Goal: Task Accomplishment & Management: Manage account settings

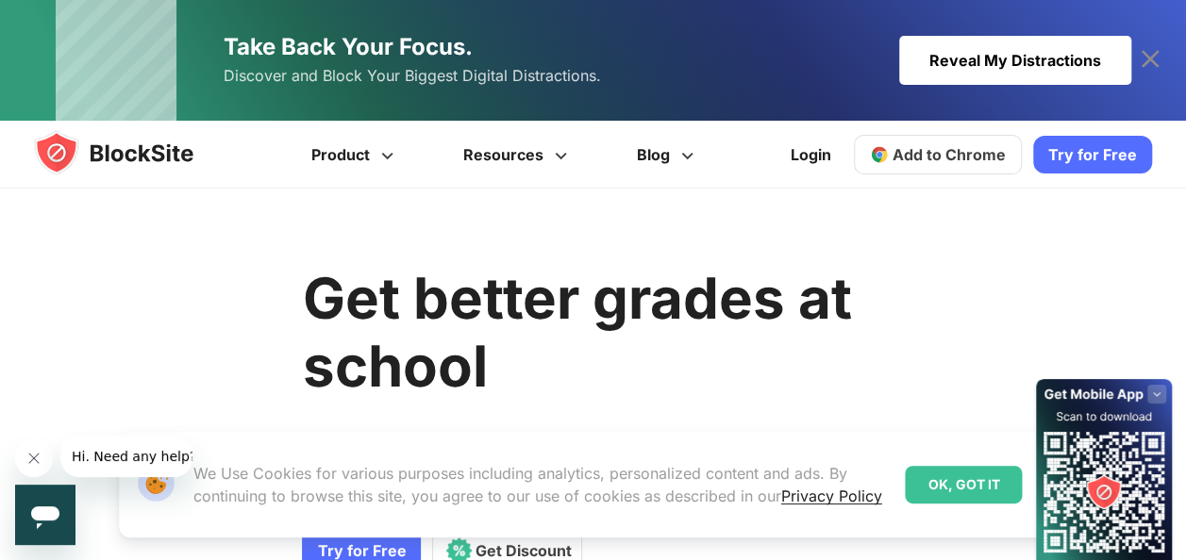
click at [948, 153] on span "Add to Chrome" at bounding box center [948, 154] width 113 height 19
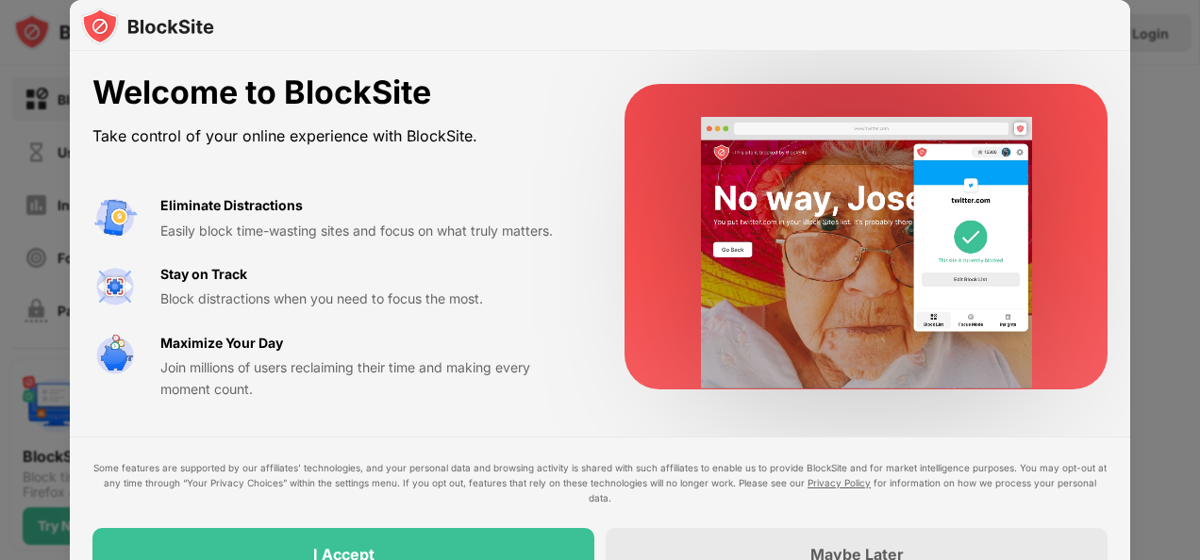
click at [1164, 362] on div at bounding box center [600, 280] width 1200 height 560
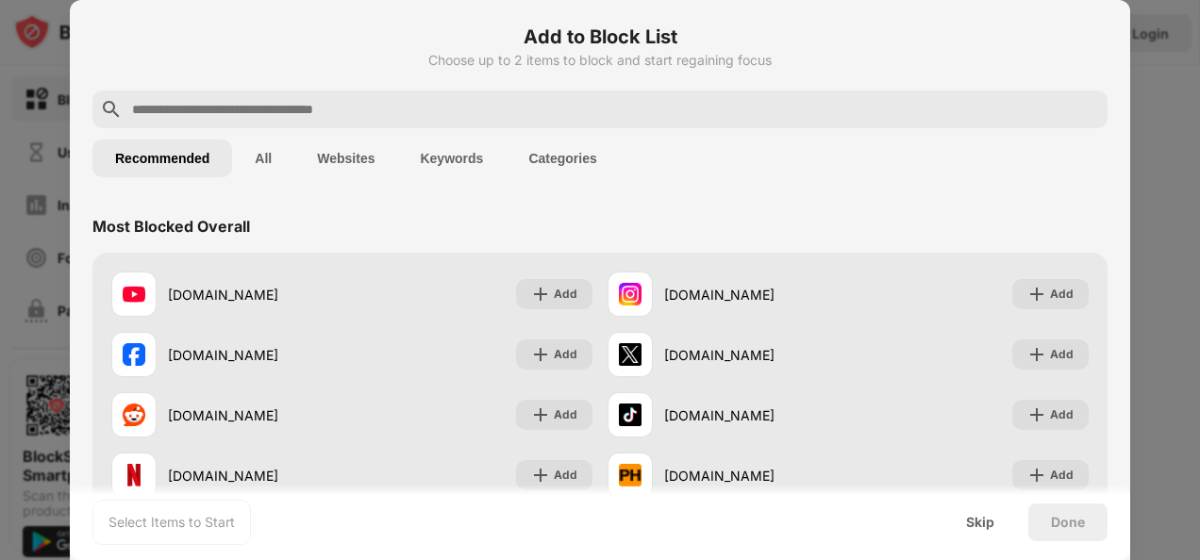
click at [1175, 66] on div at bounding box center [600, 280] width 1200 height 560
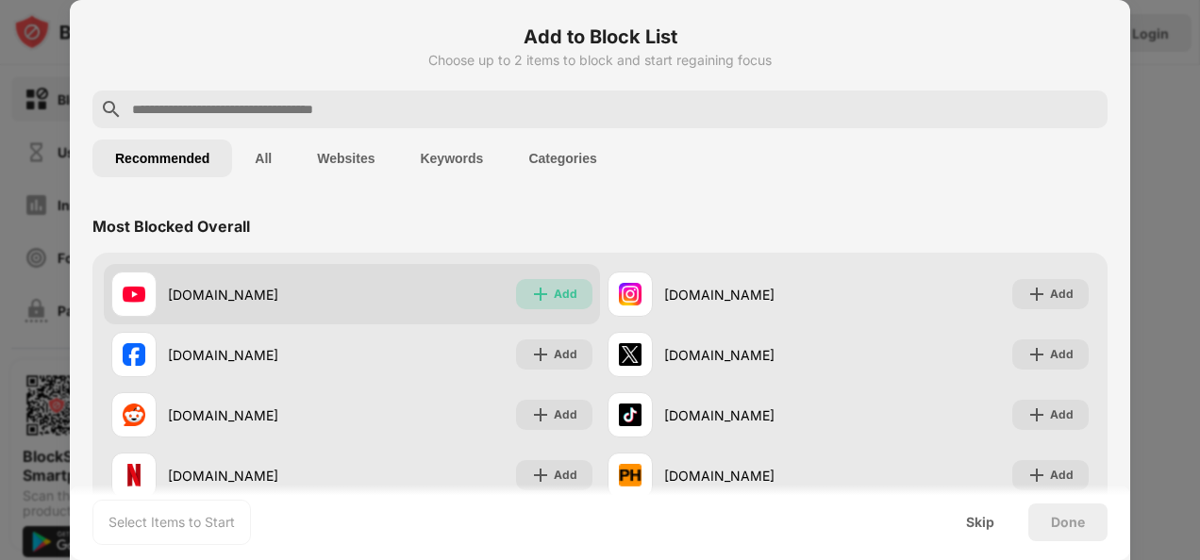
click at [545, 306] on div "Add" at bounding box center [554, 294] width 76 height 30
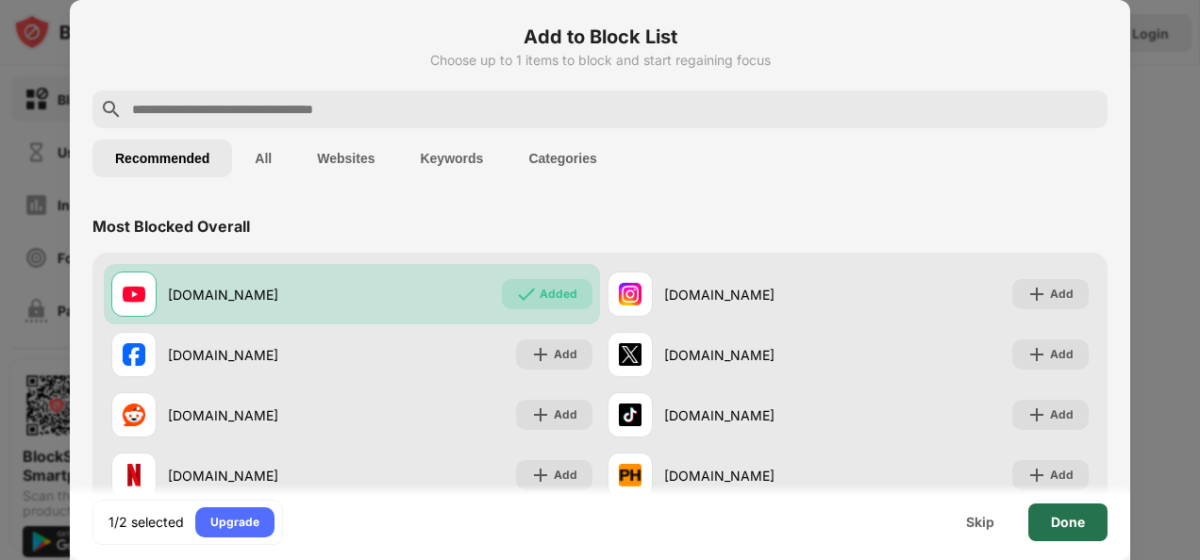
click at [1062, 513] on div "Done" at bounding box center [1067, 523] width 79 height 38
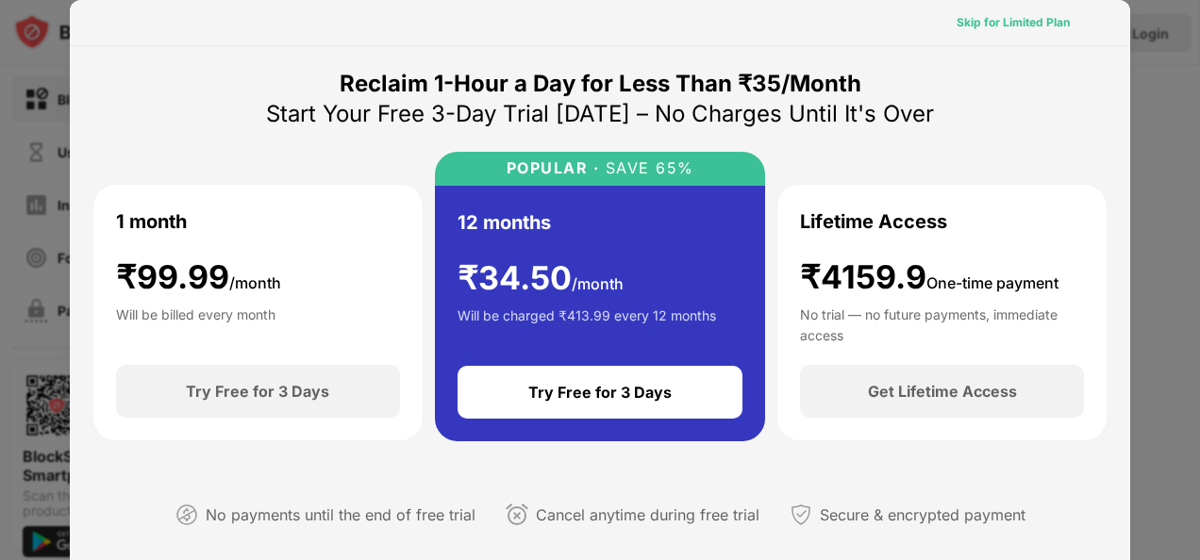
click at [1024, 27] on div "Skip for Limited Plan" at bounding box center [1012, 22] width 113 height 19
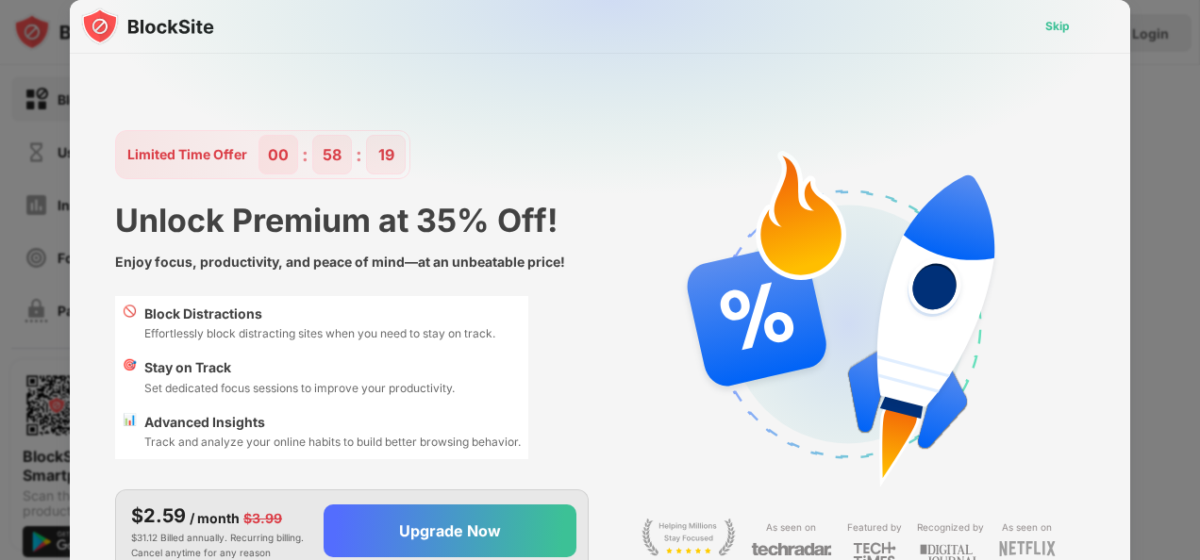
click at [1047, 28] on div "Skip" at bounding box center [1057, 26] width 25 height 19
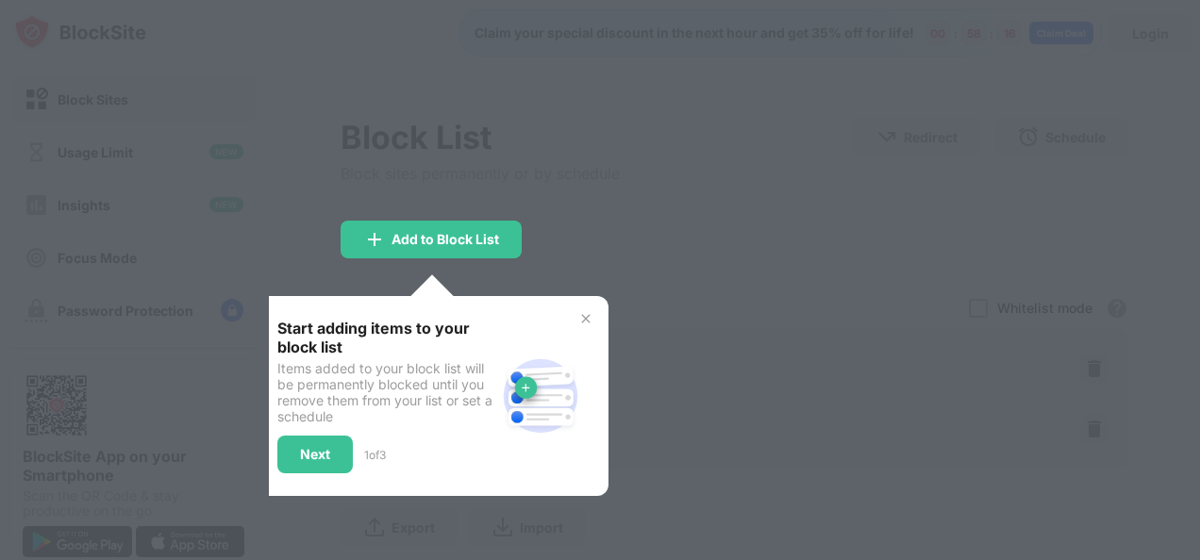
click at [762, 147] on div at bounding box center [600, 280] width 1200 height 560
click at [586, 312] on img at bounding box center [585, 318] width 15 height 15
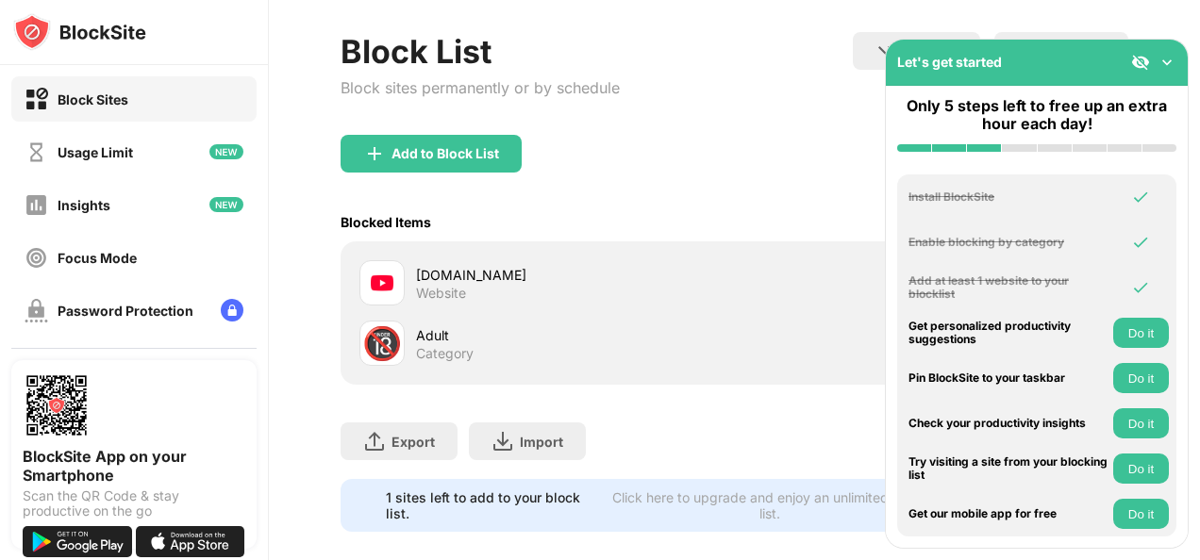
scroll to position [48, 0]
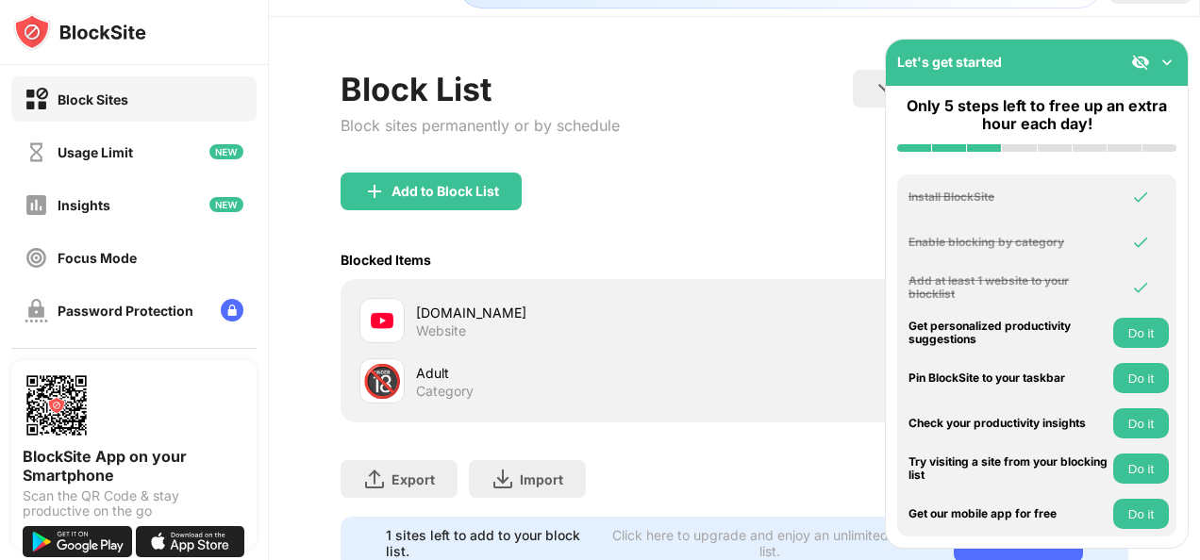
click at [1140, 334] on button "Do it" at bounding box center [1141, 333] width 56 height 30
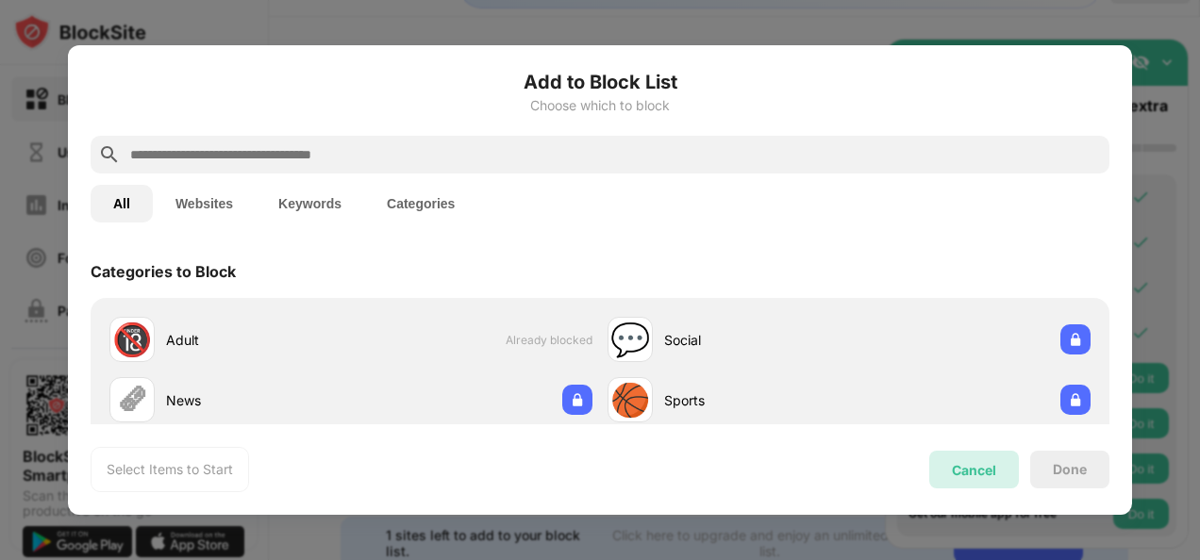
click at [990, 458] on div "Cancel" at bounding box center [974, 470] width 90 height 38
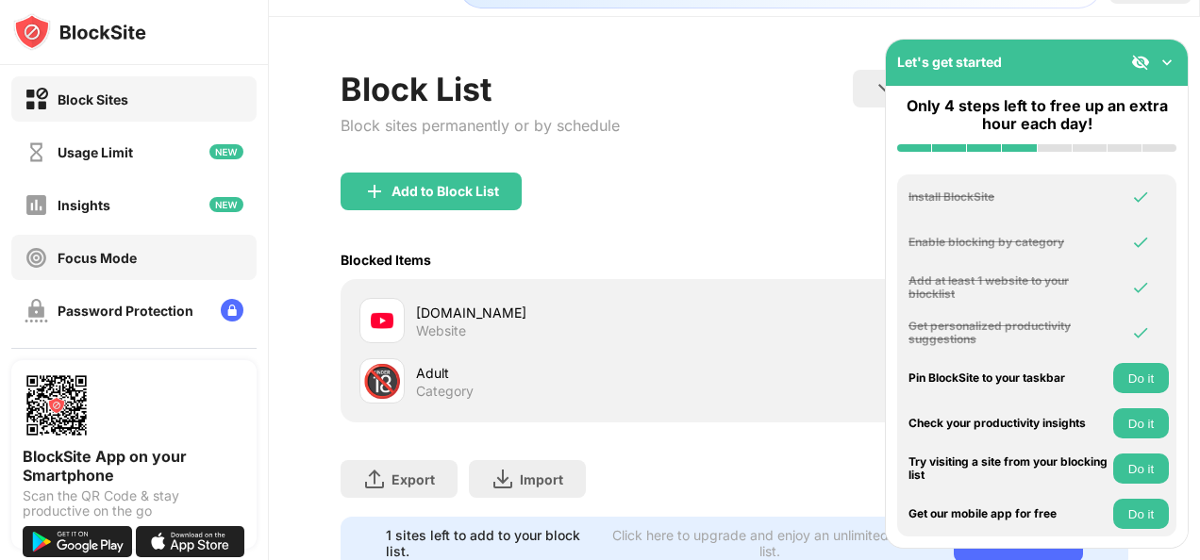
click at [148, 259] on div "Focus Mode" at bounding box center [133, 257] width 245 height 45
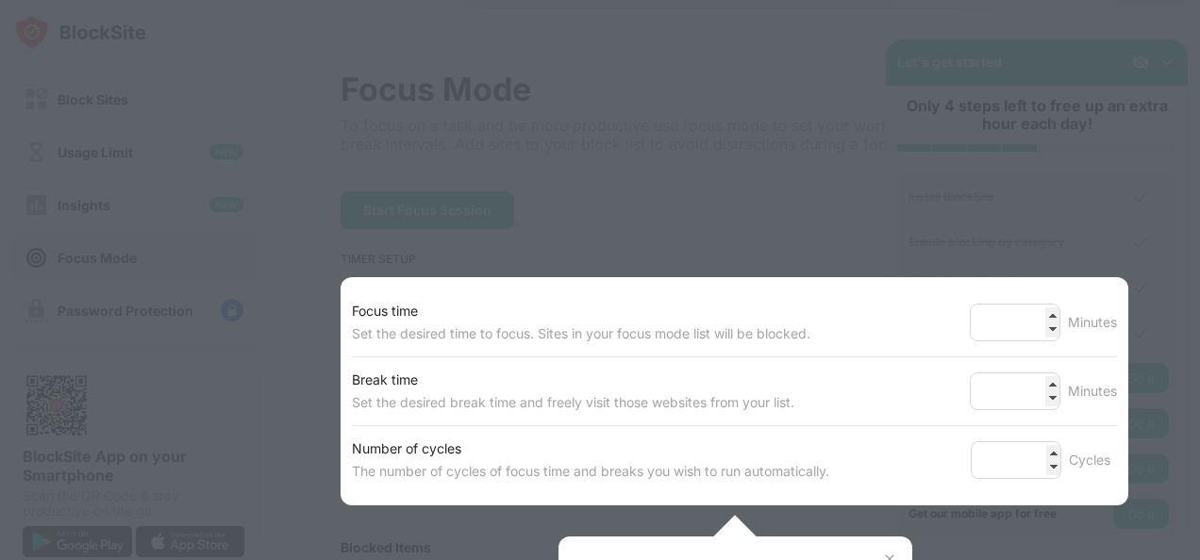
click at [498, 176] on div at bounding box center [600, 280] width 1200 height 560
click at [721, 213] on div at bounding box center [600, 280] width 1200 height 560
type input "**"
click at [1036, 319] on input "**" at bounding box center [1015, 323] width 91 height 38
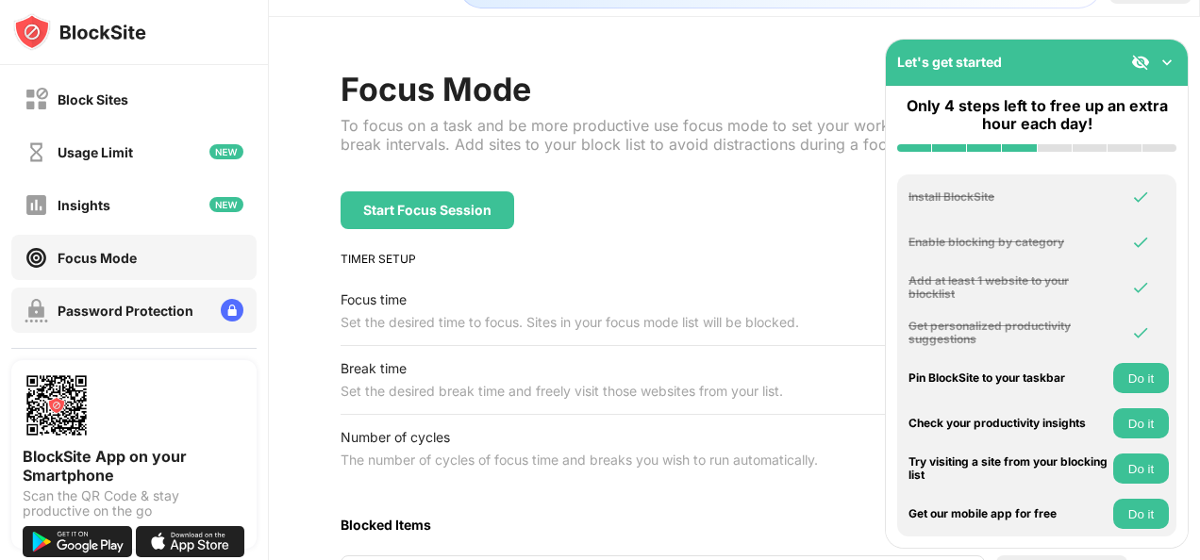
click at [167, 308] on div "Password Protection" at bounding box center [126, 311] width 136 height 16
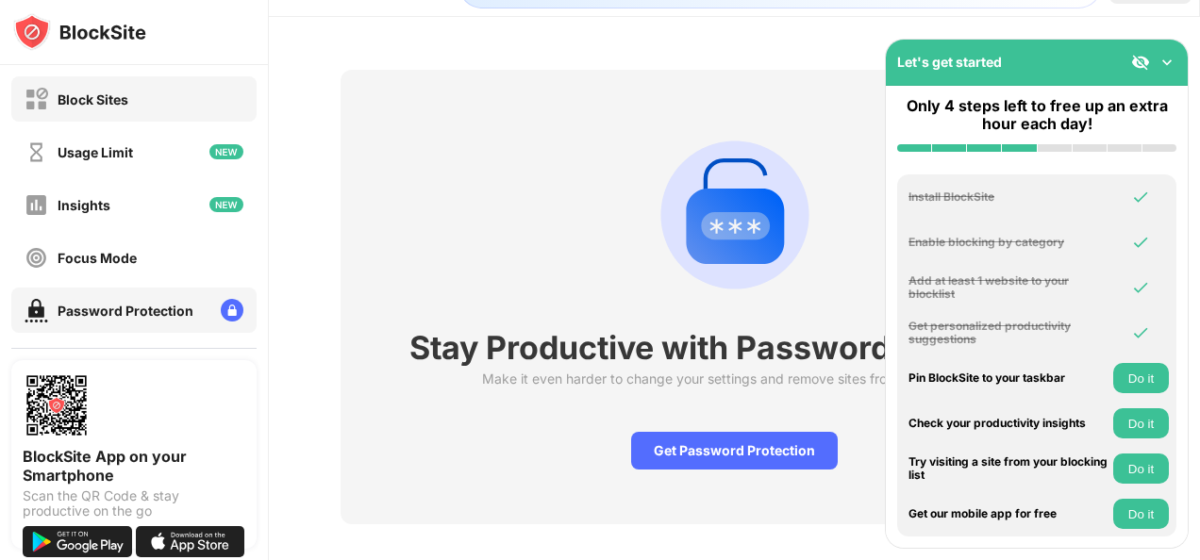
click at [118, 112] on div "Block Sites" at bounding box center [133, 98] width 245 height 45
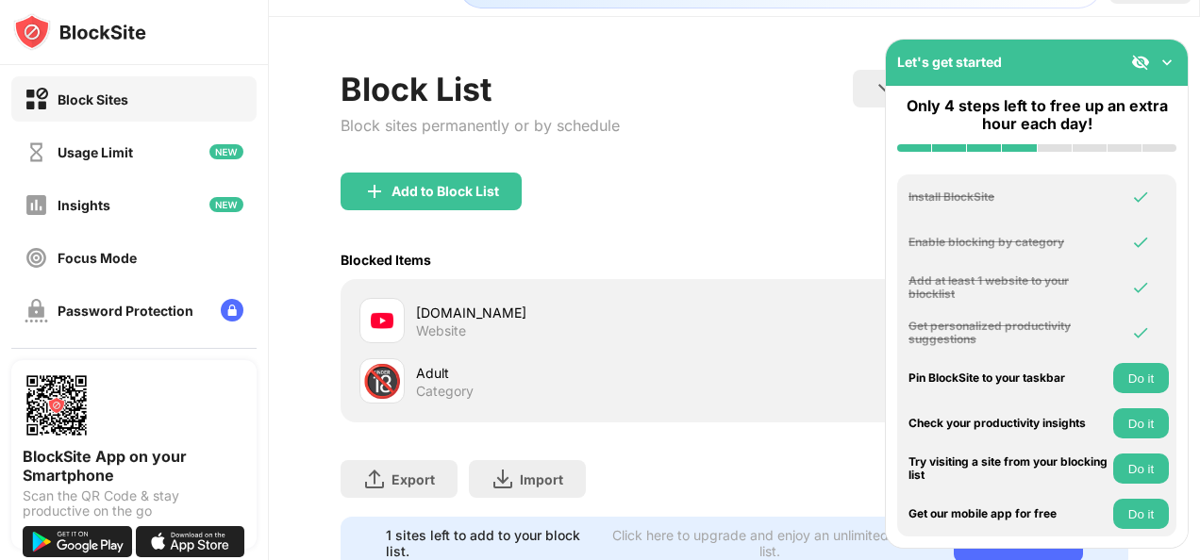
click at [118, 112] on div "Block Sites" at bounding box center [133, 98] width 245 height 45
click at [124, 174] on div "Block Sites Usage Limit Insights Focus Mode Password Protection Custom Block Pa…" at bounding box center [134, 284] width 268 height 438
click at [123, 164] on div "Usage Limit" at bounding box center [133, 151] width 245 height 45
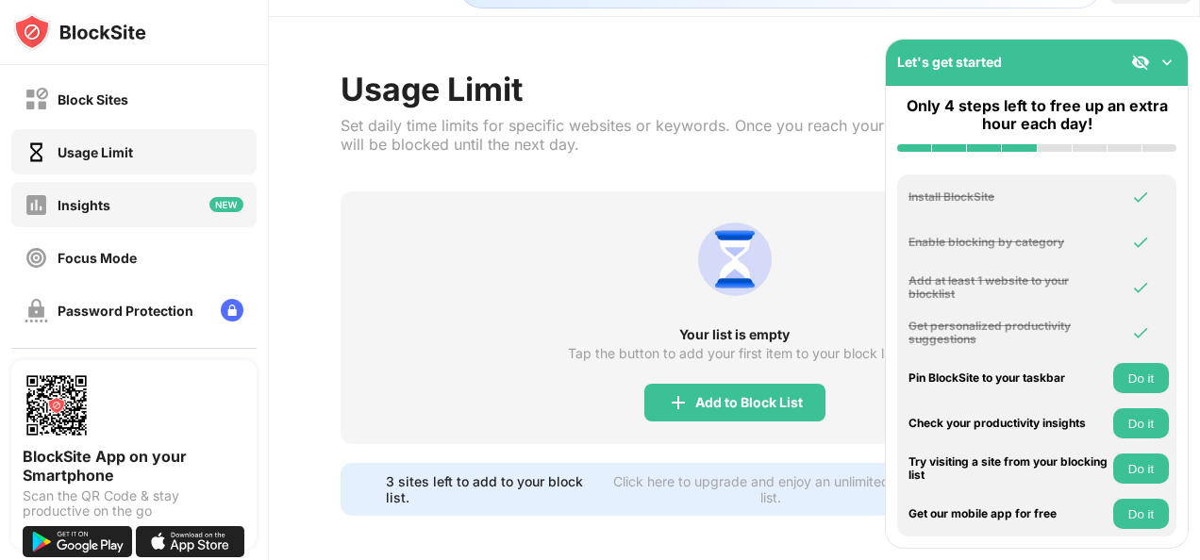
click at [164, 217] on div "Insights" at bounding box center [133, 204] width 245 height 45
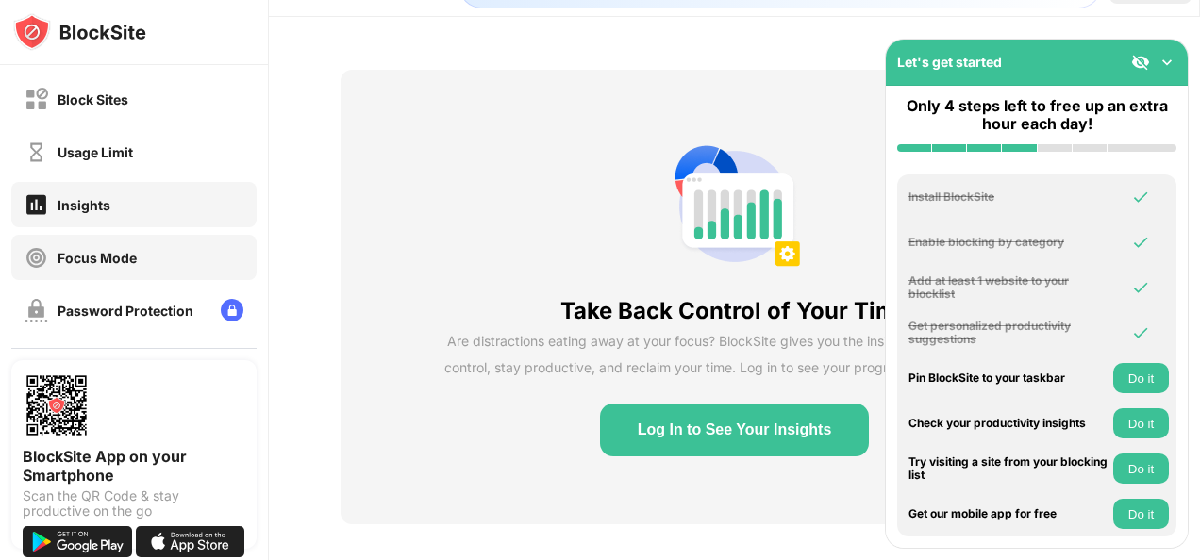
click at [166, 251] on div "Focus Mode" at bounding box center [133, 257] width 245 height 45
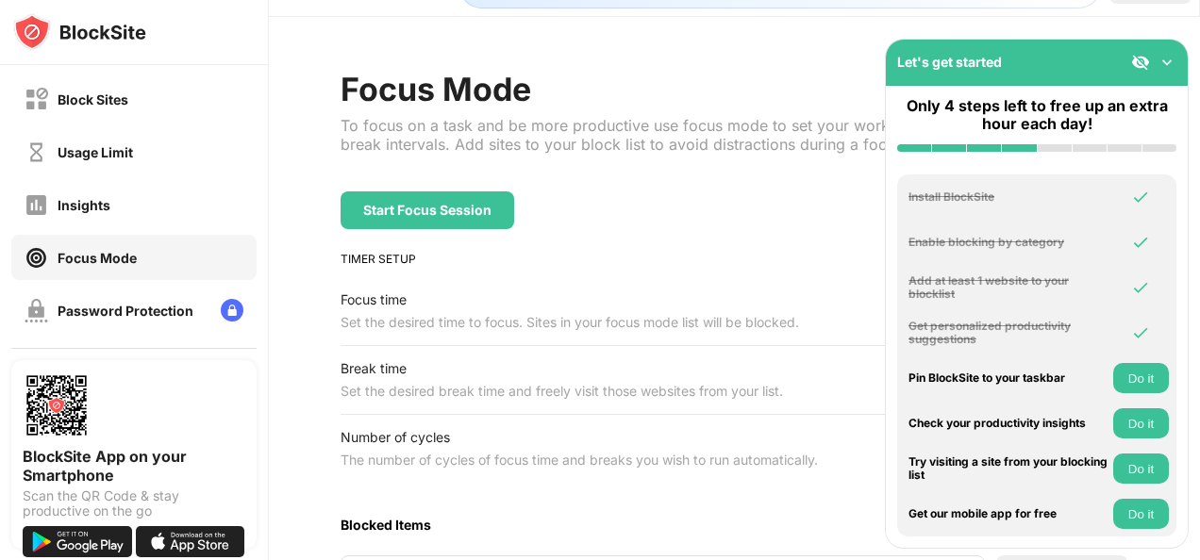
click at [664, 231] on div "Focus Mode To focus on a task and be more productive use focus mode to set your…" at bounding box center [733, 502] width 787 height 865
click at [1160, 63] on img at bounding box center [1166, 62] width 19 height 19
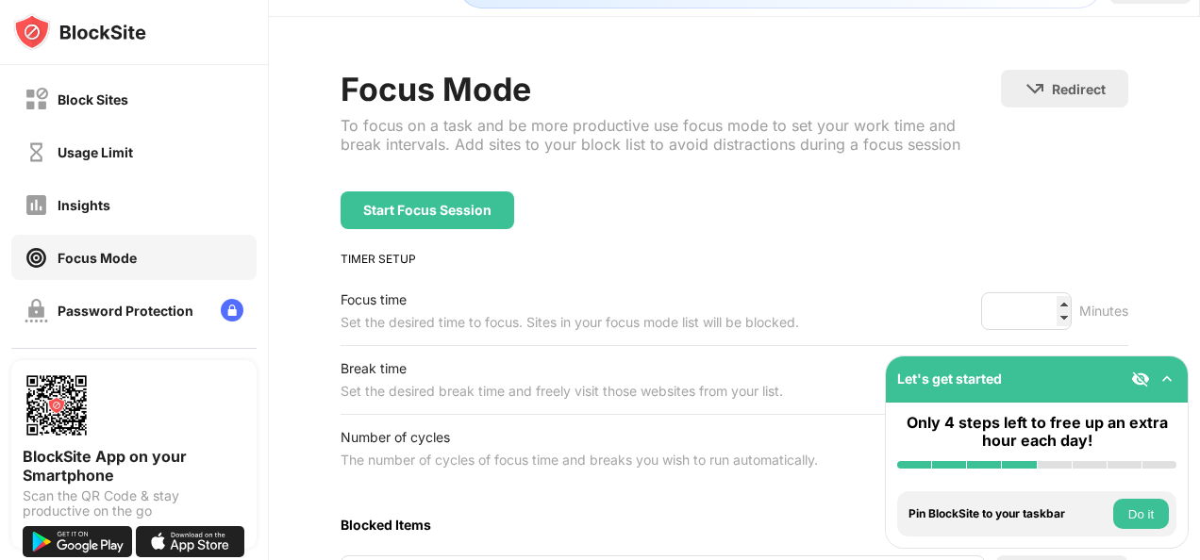
click at [1096, 171] on div "Focus Mode To focus on a task and be more productive use focus mode to set your…" at bounding box center [733, 131] width 787 height 122
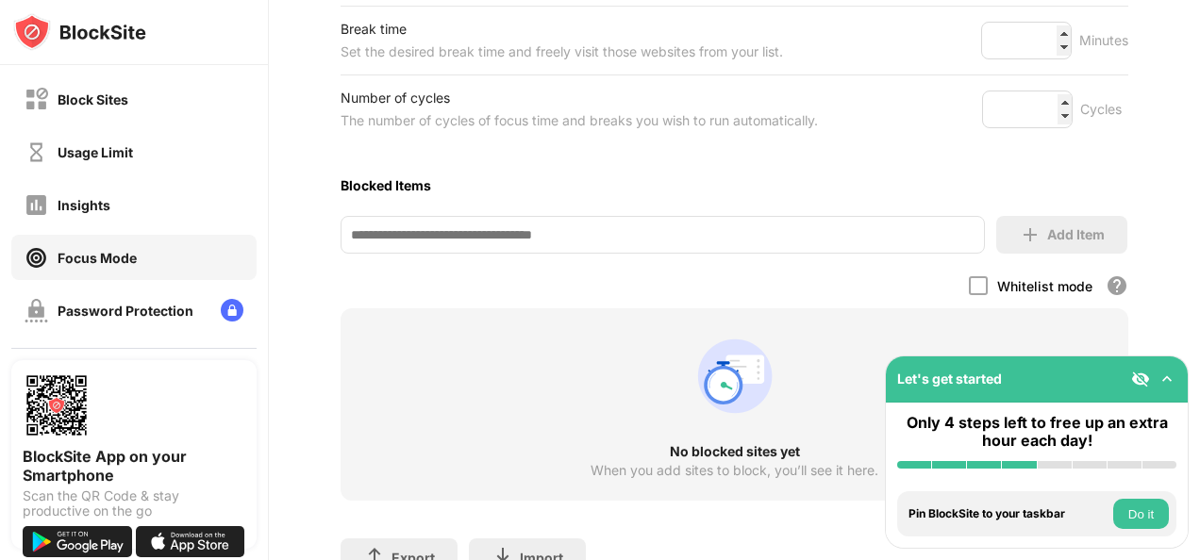
scroll to position [425, 0]
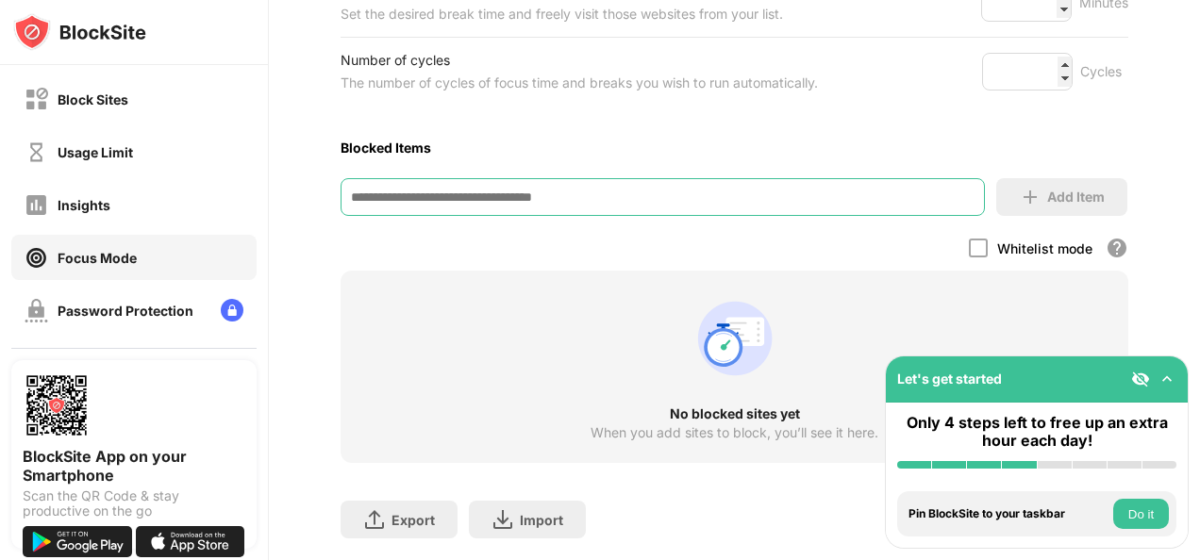
click at [799, 210] on input at bounding box center [661, 197] width 643 height 38
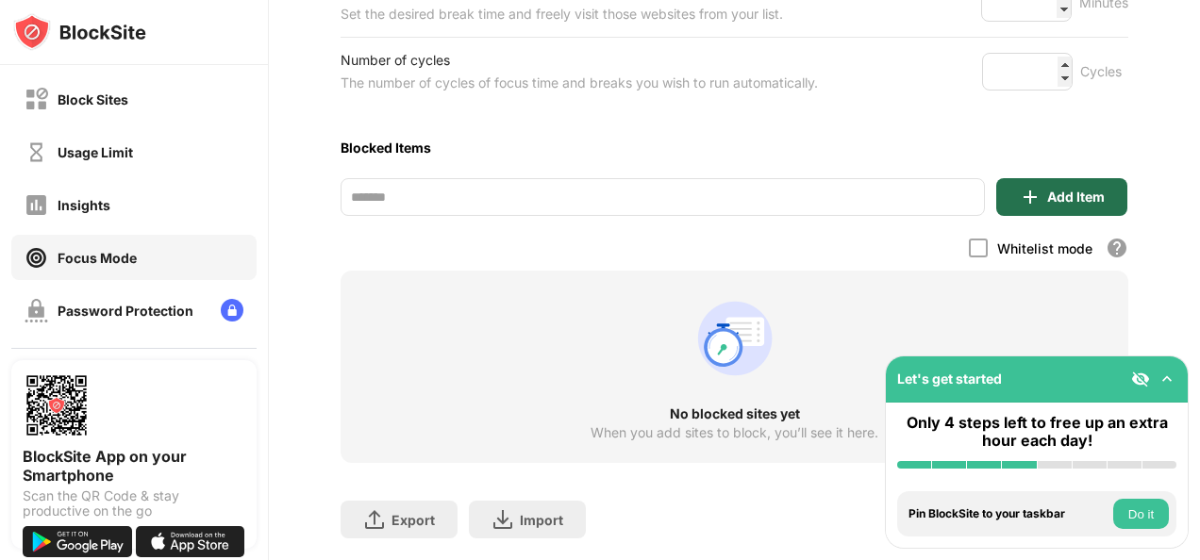
click at [1019, 196] on img at bounding box center [1030, 197] width 23 height 23
click at [800, 197] on input "*******" at bounding box center [661, 197] width 643 height 38
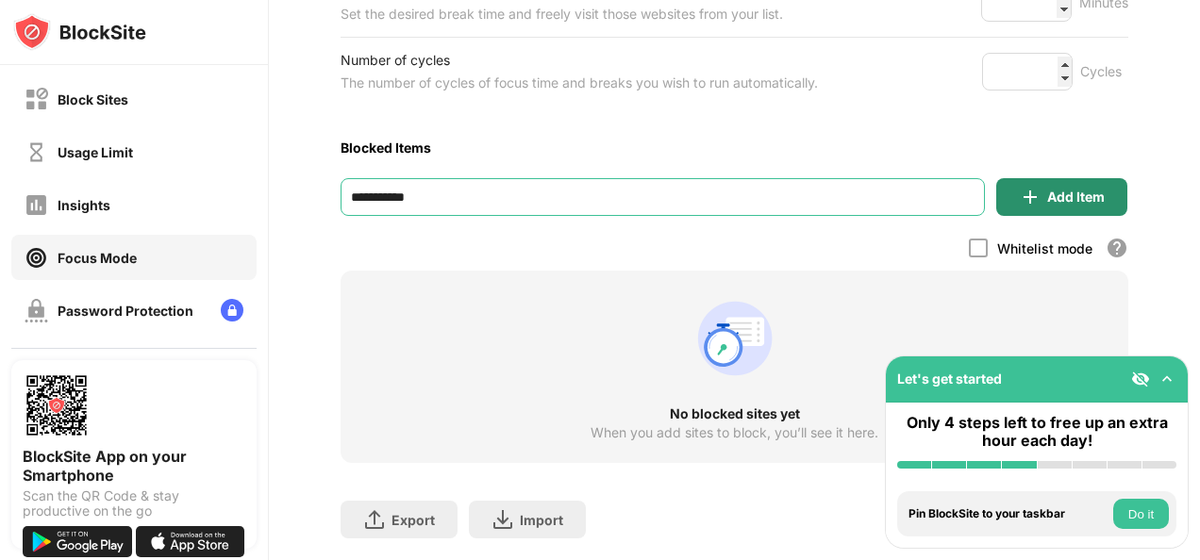
type input "**********"
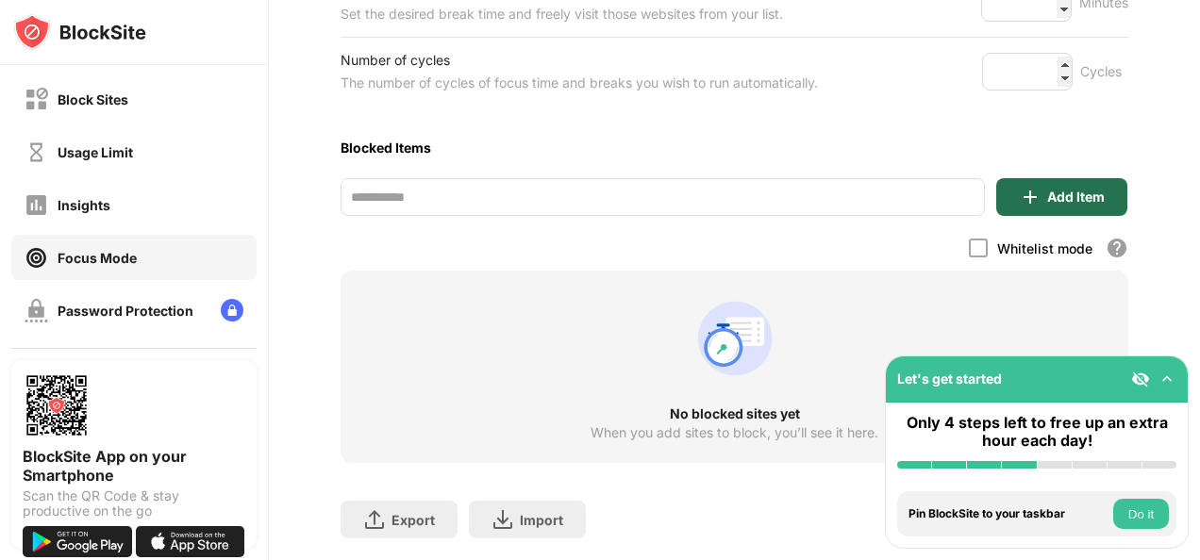
click at [1031, 188] on div "Add Item" at bounding box center [1061, 197] width 131 height 38
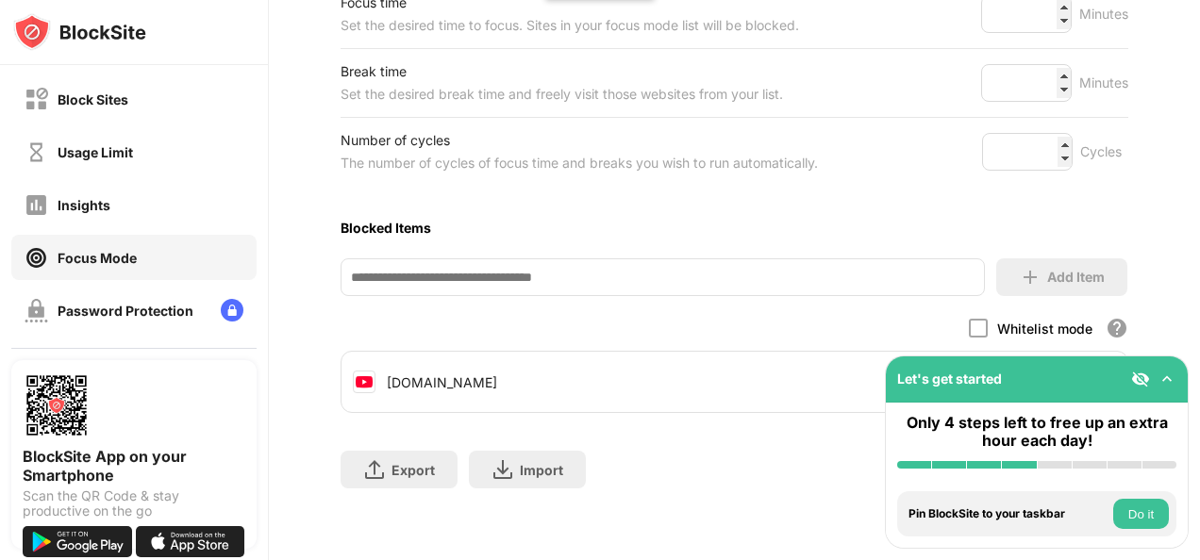
click at [1174, 243] on div "Focus Mode To focus on a task and be more productive use focus mode to set your…" at bounding box center [734, 140] width 931 height 840
click at [969, 319] on div at bounding box center [978, 328] width 19 height 19
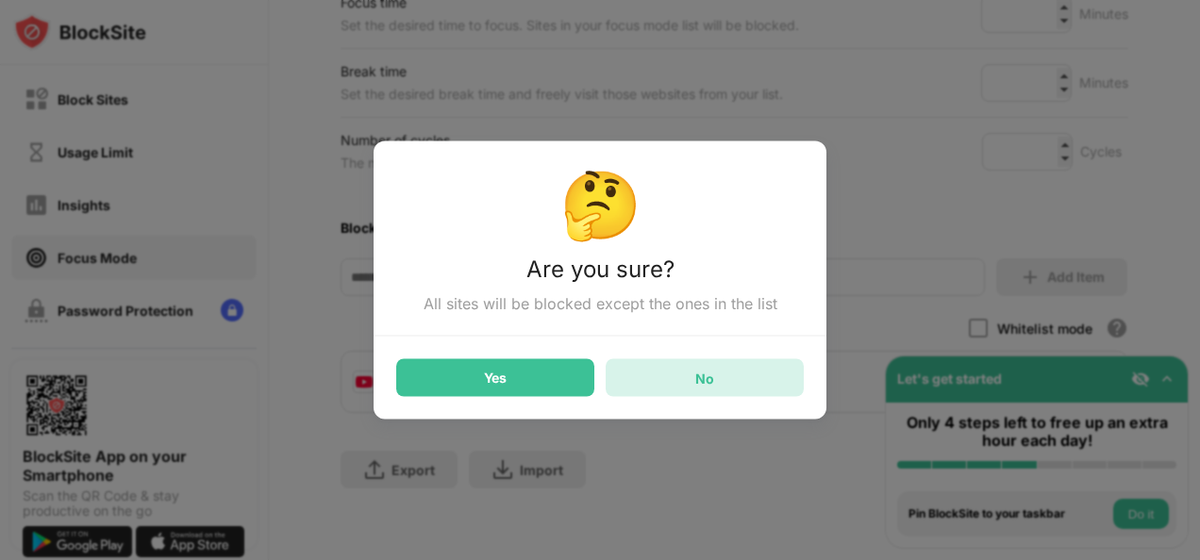
click at [738, 389] on div "No" at bounding box center [705, 378] width 198 height 38
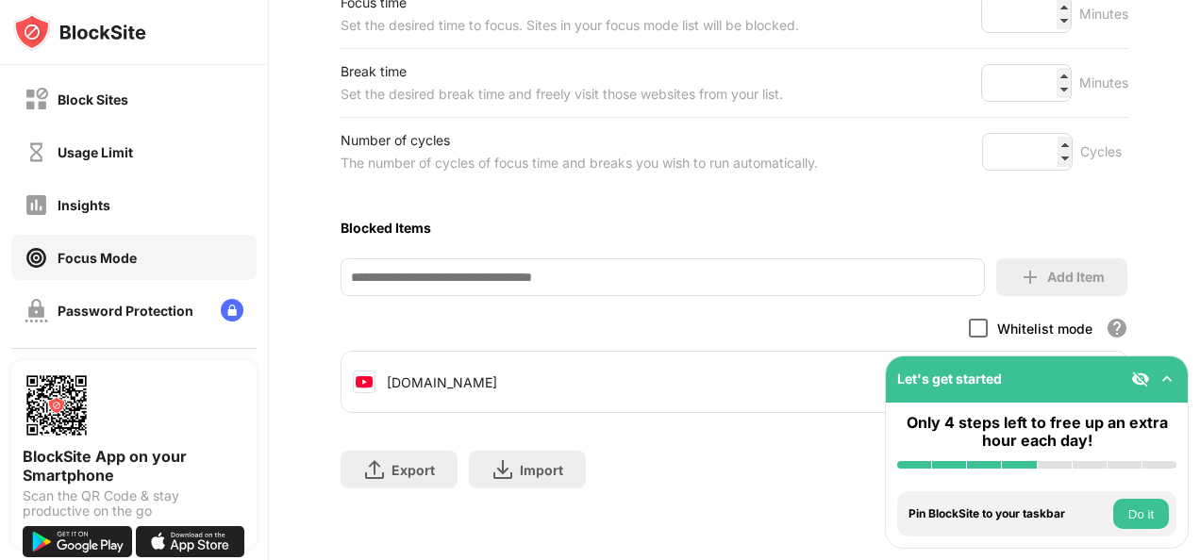
click at [969, 319] on div at bounding box center [978, 328] width 19 height 19
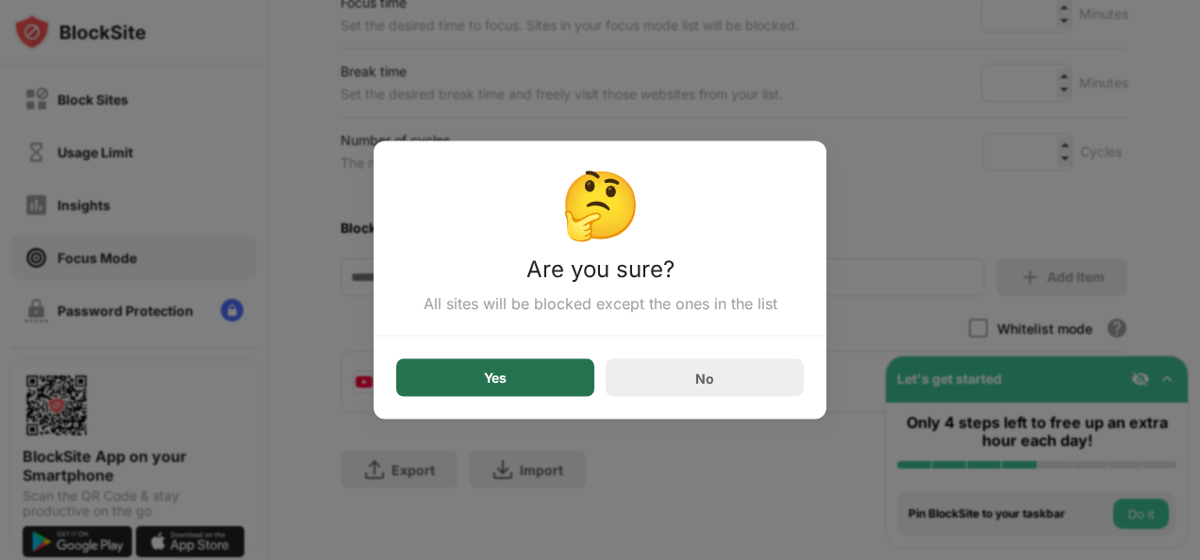
click at [542, 371] on div "Yes" at bounding box center [495, 378] width 198 height 38
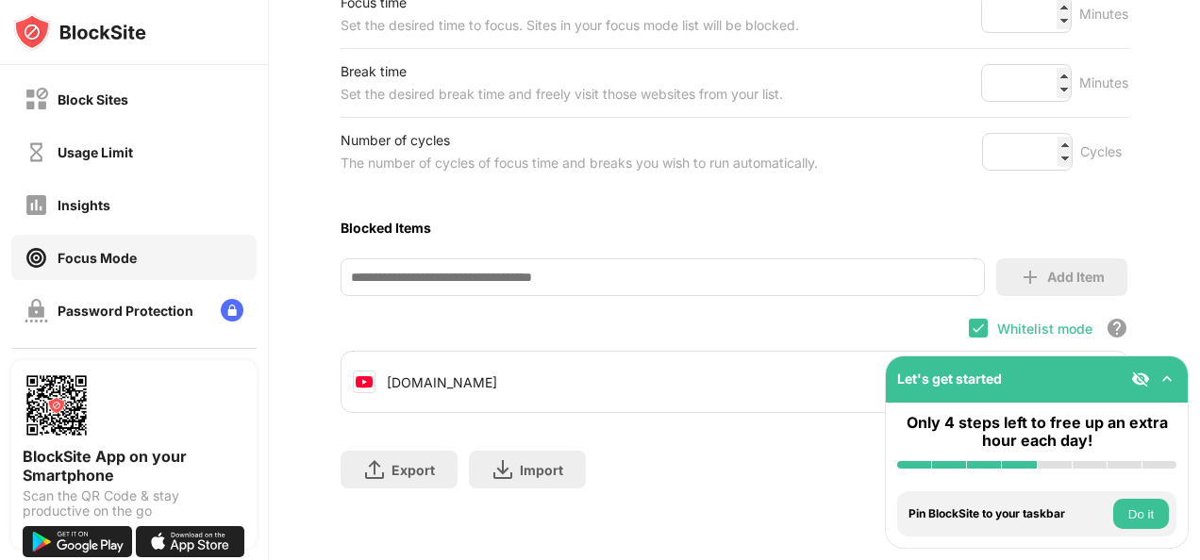
click at [670, 359] on div "youtube.com" at bounding box center [733, 381] width 785 height 45
drag, startPoint x: 1175, startPoint y: 271, endPoint x: 1187, endPoint y: 306, distance: 37.0
click at [1187, 307] on div "Claim your special discount in the next hour and get 35% off for life! 00 : 56 …" at bounding box center [734, 280] width 931 height 560
click at [1129, 513] on button "Do it" at bounding box center [1141, 514] width 56 height 30
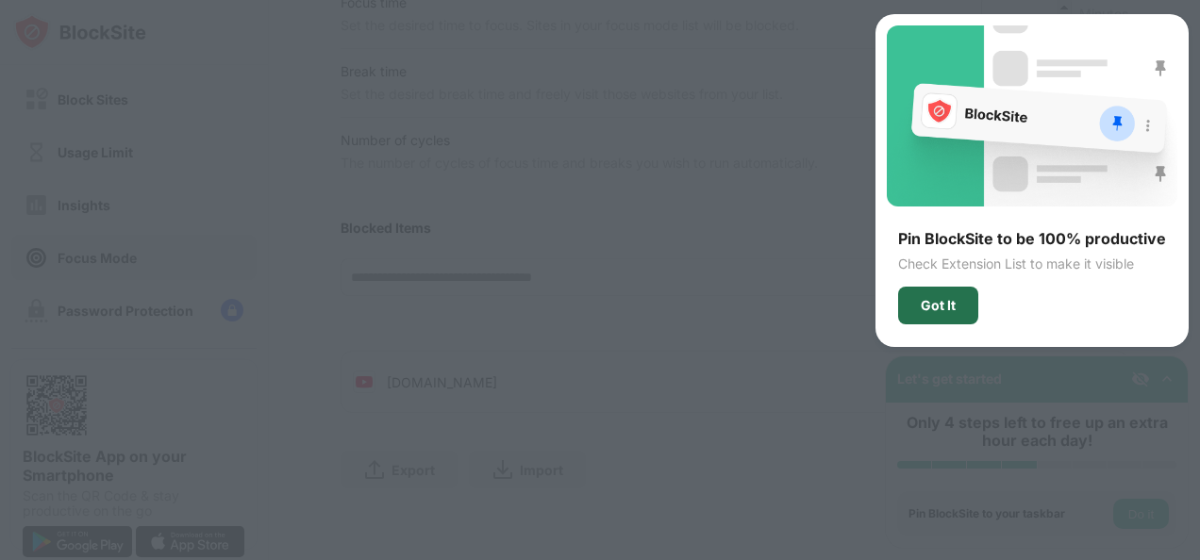
click at [954, 294] on div "Got It" at bounding box center [938, 306] width 80 height 38
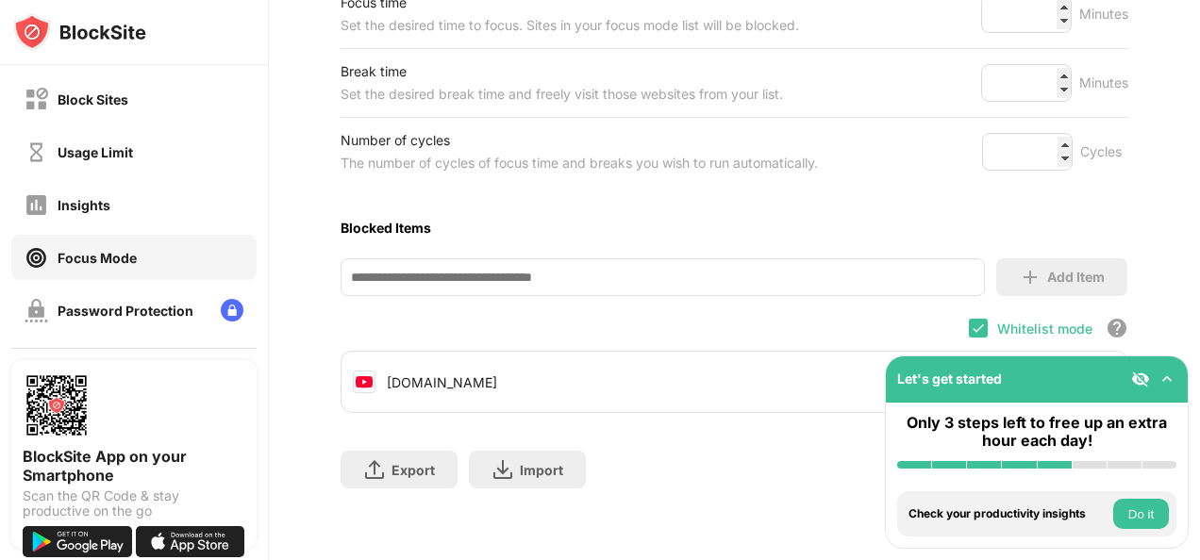
click at [1140, 512] on button "Do it" at bounding box center [1141, 514] width 56 height 30
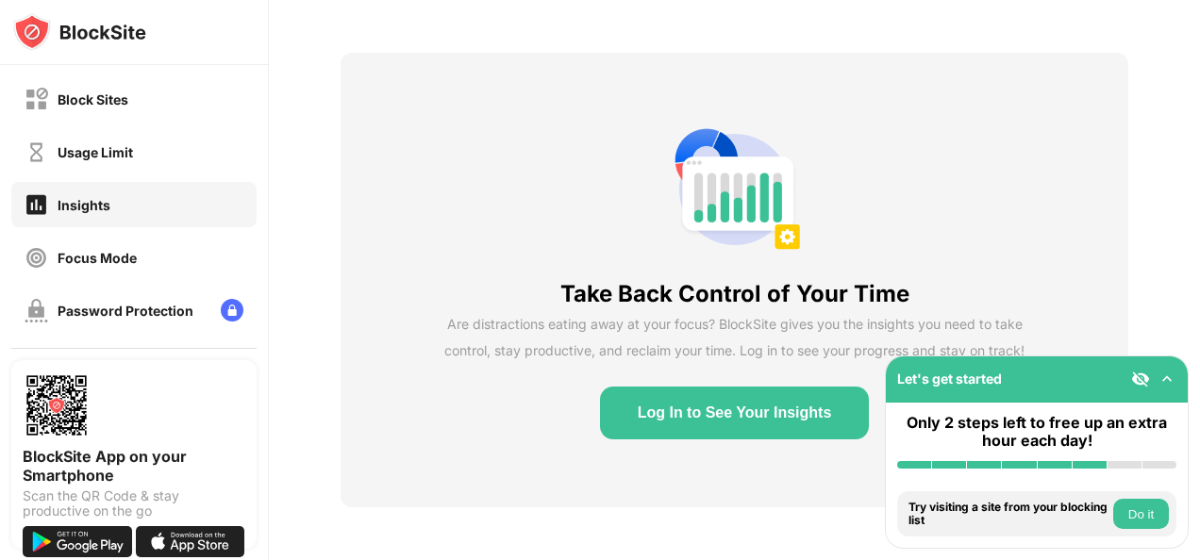
scroll to position [79, 0]
click at [1153, 510] on button "Do it" at bounding box center [1141, 514] width 56 height 30
drag, startPoint x: 154, startPoint y: 288, endPoint x: 158, endPoint y: 258, distance: 29.5
click at [158, 258] on div "Block Sites Usage Limit Insights Focus Mode Password Protection Custom Block Pa…" at bounding box center [134, 284] width 268 height 438
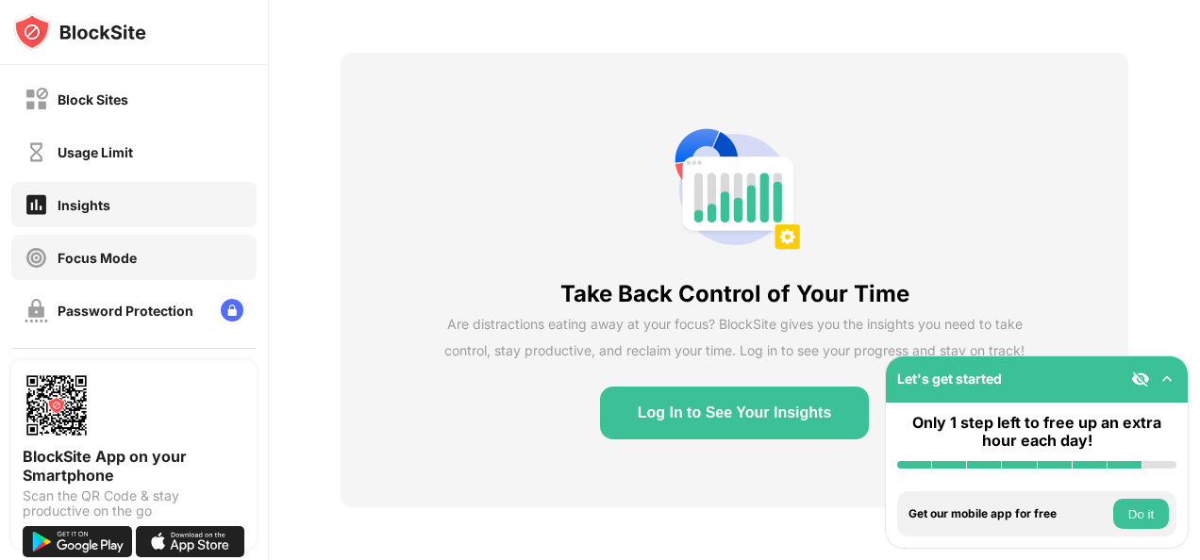
click at [158, 258] on div "Focus Mode" at bounding box center [133, 257] width 245 height 45
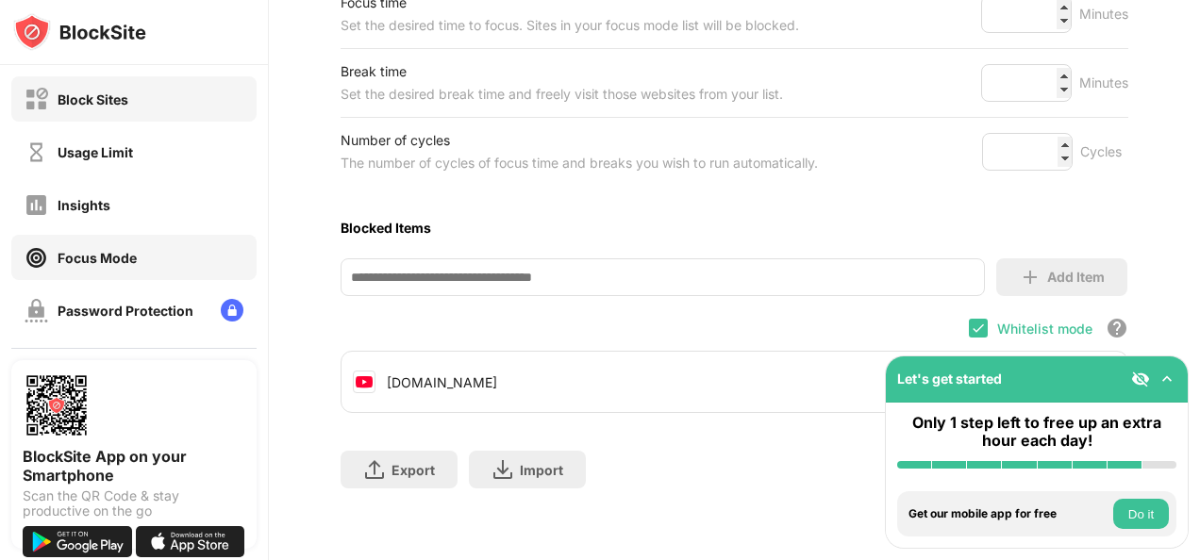
click at [161, 106] on div "Block Sites" at bounding box center [133, 98] width 245 height 45
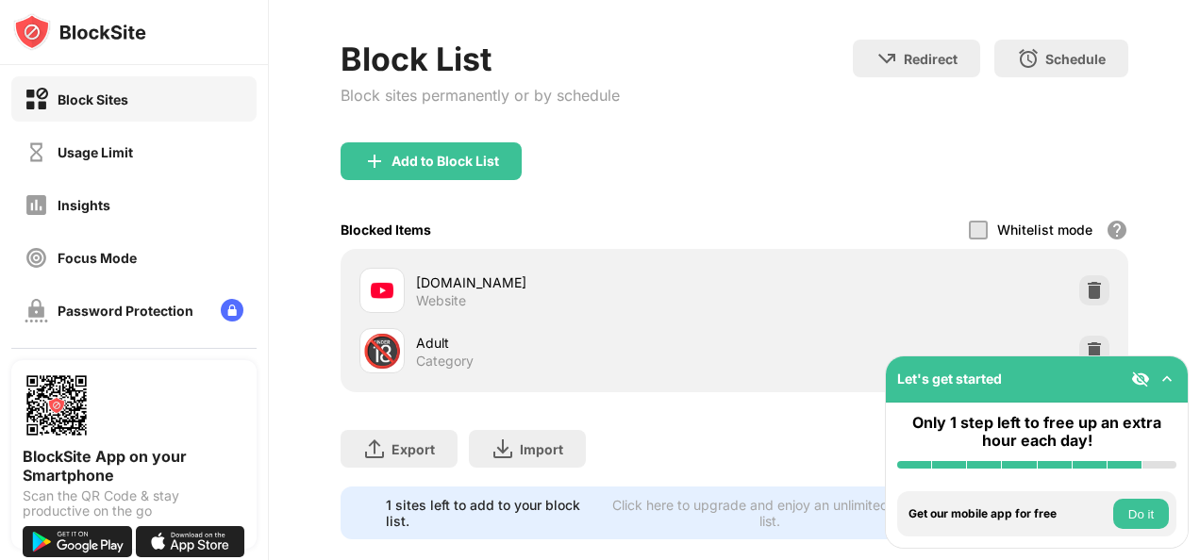
scroll to position [113, 0]
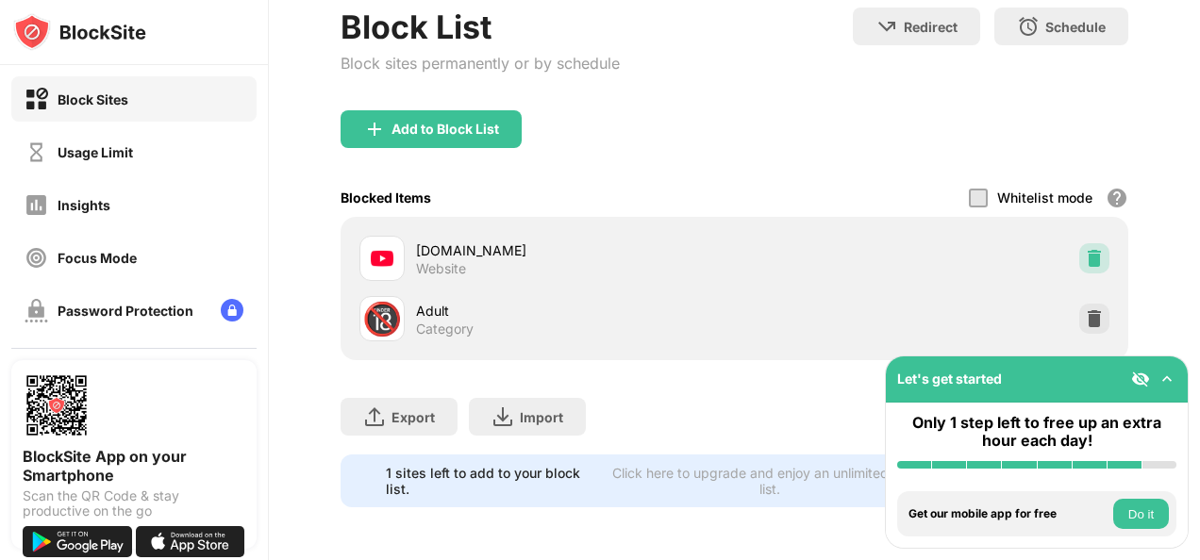
click at [1085, 251] on img at bounding box center [1094, 258] width 19 height 19
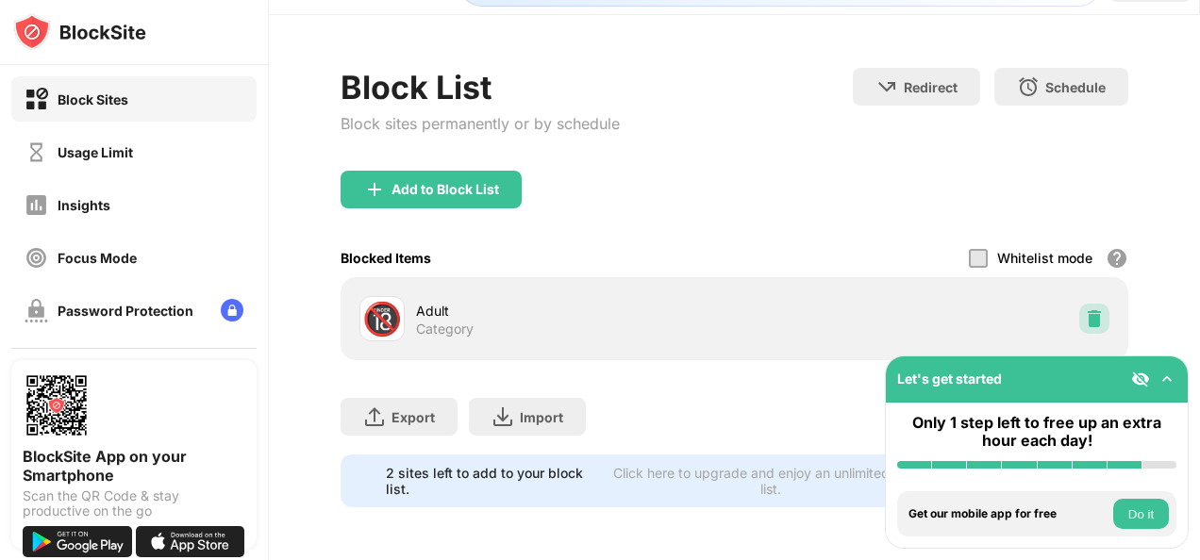
click at [1085, 309] on img at bounding box center [1094, 318] width 19 height 19
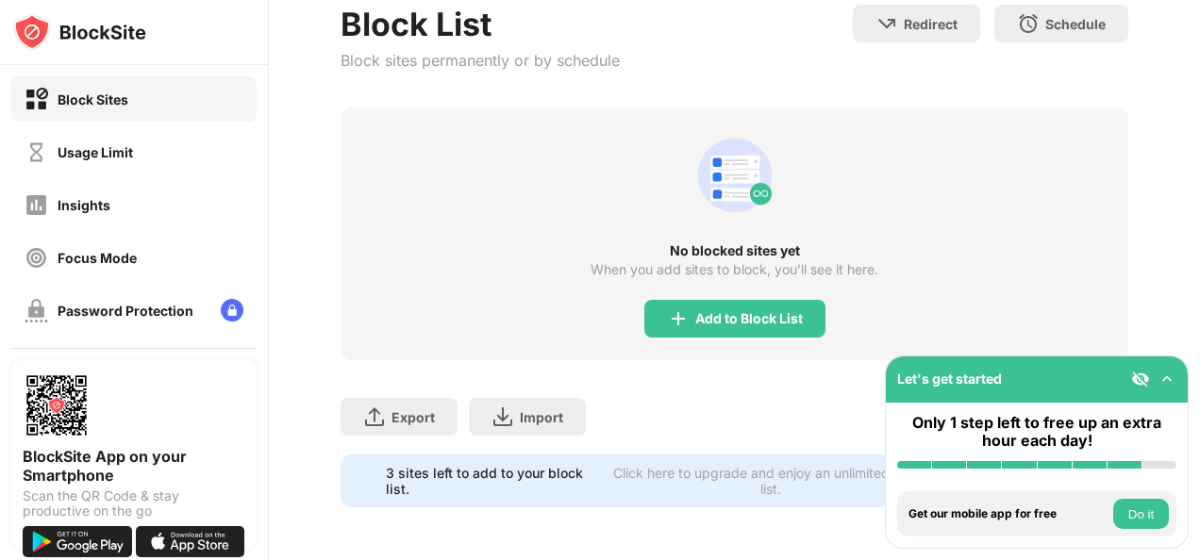
scroll to position [0, 0]
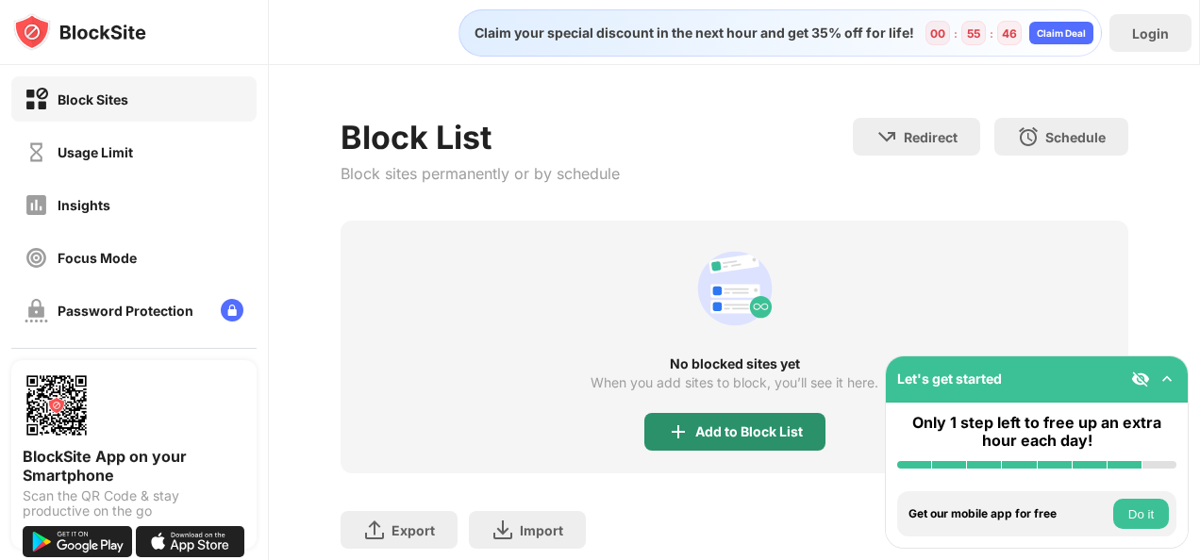
click at [731, 432] on div "Add to Block List" at bounding box center [749, 431] width 108 height 15
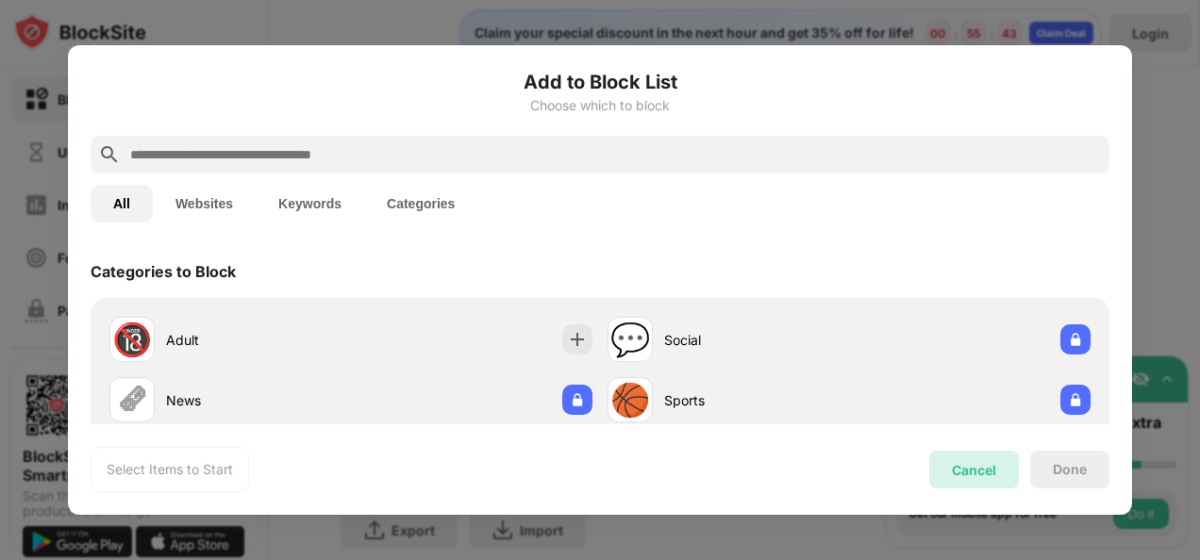
click at [978, 472] on div "Cancel" at bounding box center [974, 470] width 44 height 16
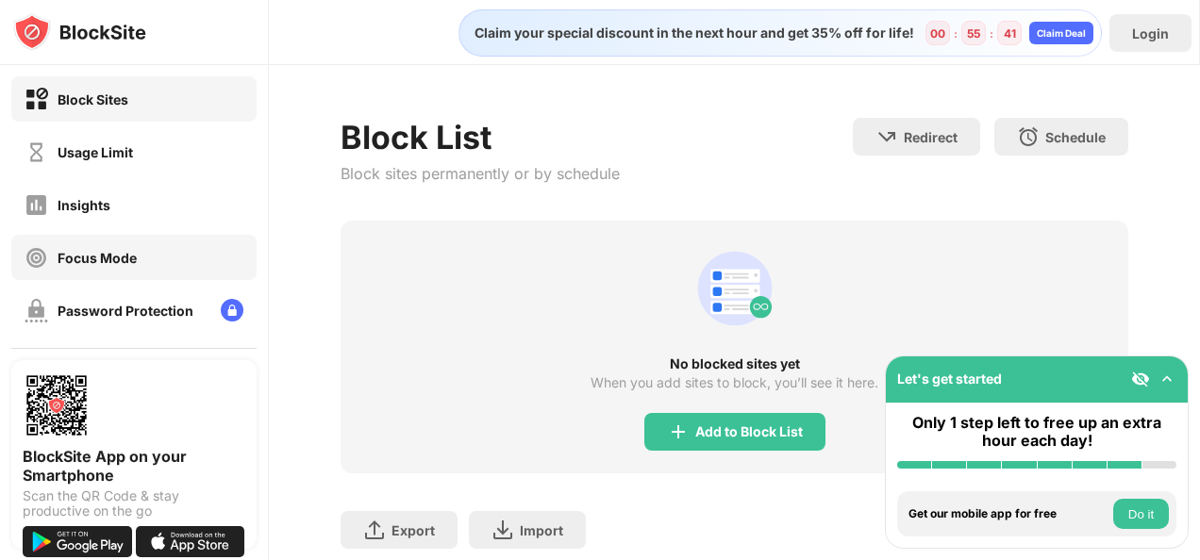
click at [191, 267] on div "Focus Mode" at bounding box center [133, 257] width 245 height 45
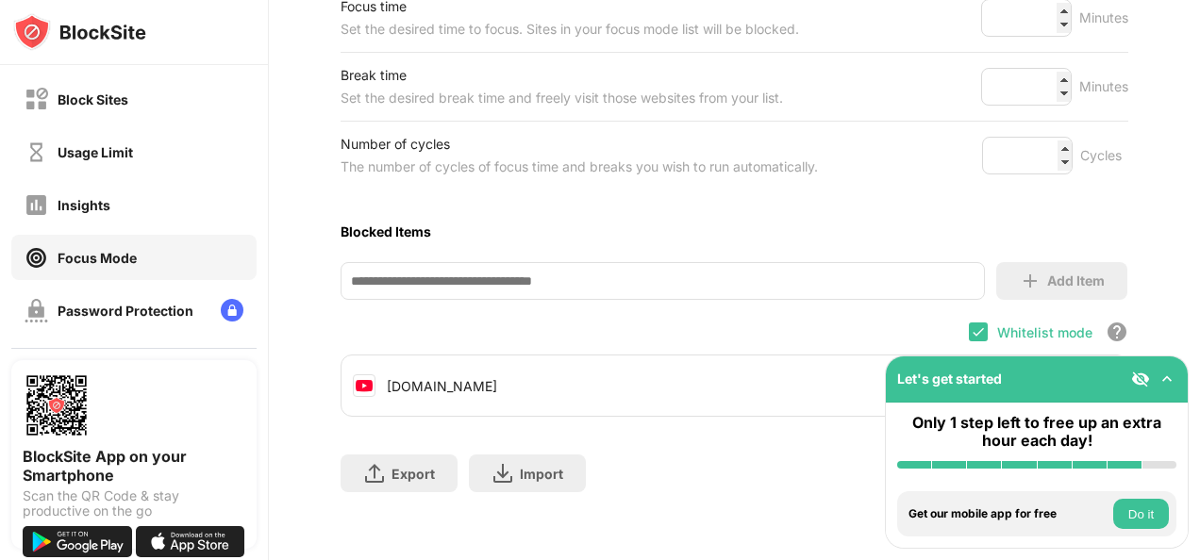
scroll to position [357, 0]
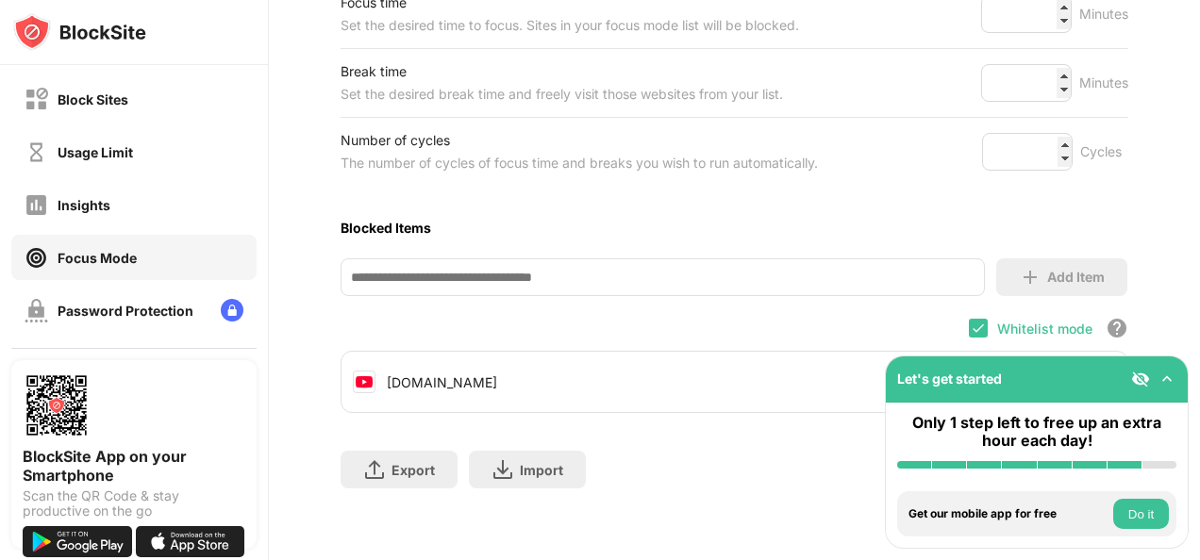
click at [770, 413] on div "Export Export Files (for websites items only) Import Import Files (for websites…" at bounding box center [733, 460] width 787 height 94
click at [616, 374] on div "youtube.com" at bounding box center [733, 381] width 785 height 45
click at [1081, 359] on div "youtube.com" at bounding box center [733, 381] width 785 height 45
click at [675, 384] on div "youtube.com" at bounding box center [733, 381] width 785 height 45
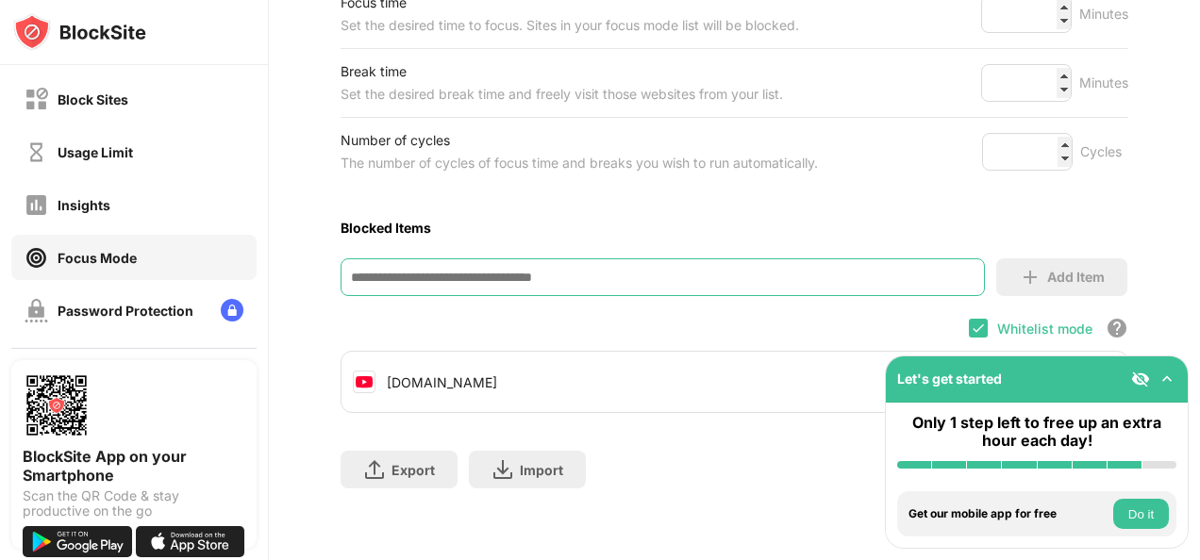
click at [519, 258] on input at bounding box center [661, 277] width 643 height 38
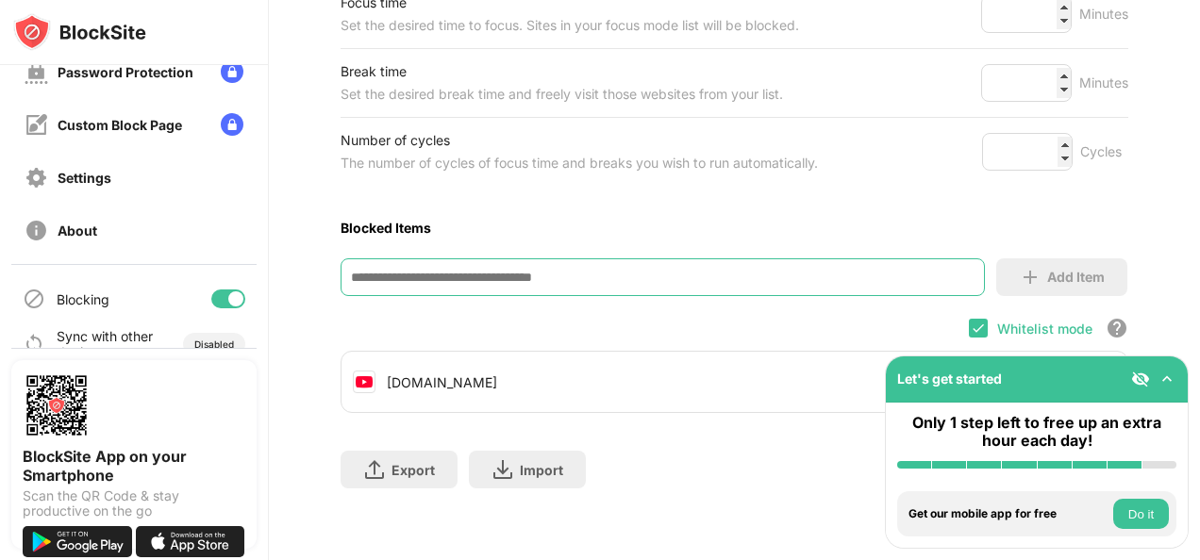
scroll to position [268, 0]
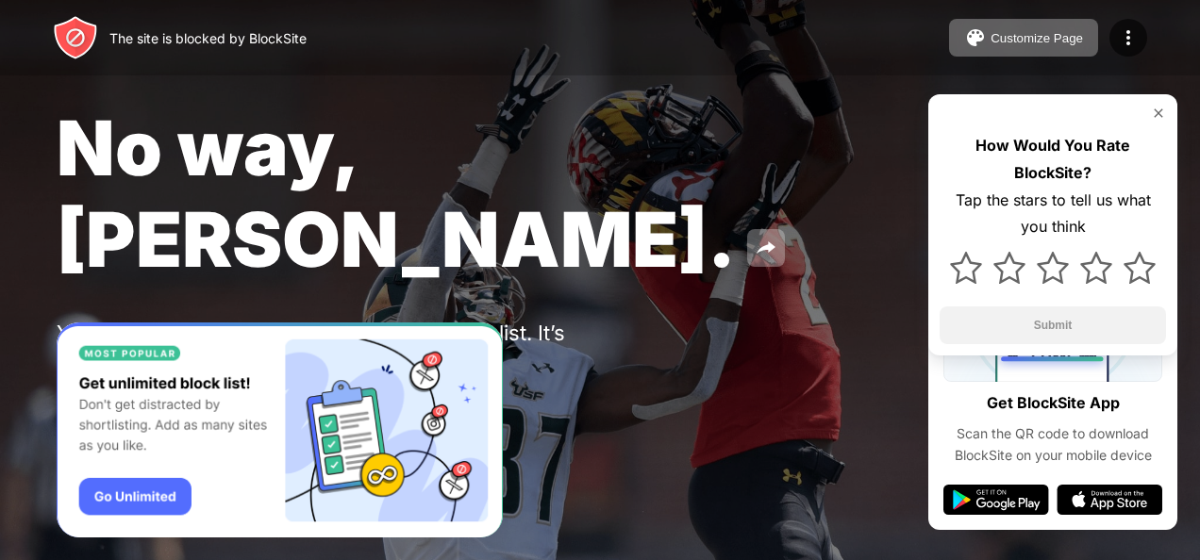
click at [855, 198] on div "No way, [PERSON_NAME]. You put [DOMAIN_NAME] in your Block Sites list. It’s pro…" at bounding box center [600, 264] width 1200 height 528
click at [234, 400] on div "Password Protection" at bounding box center [220, 407] width 131 height 15
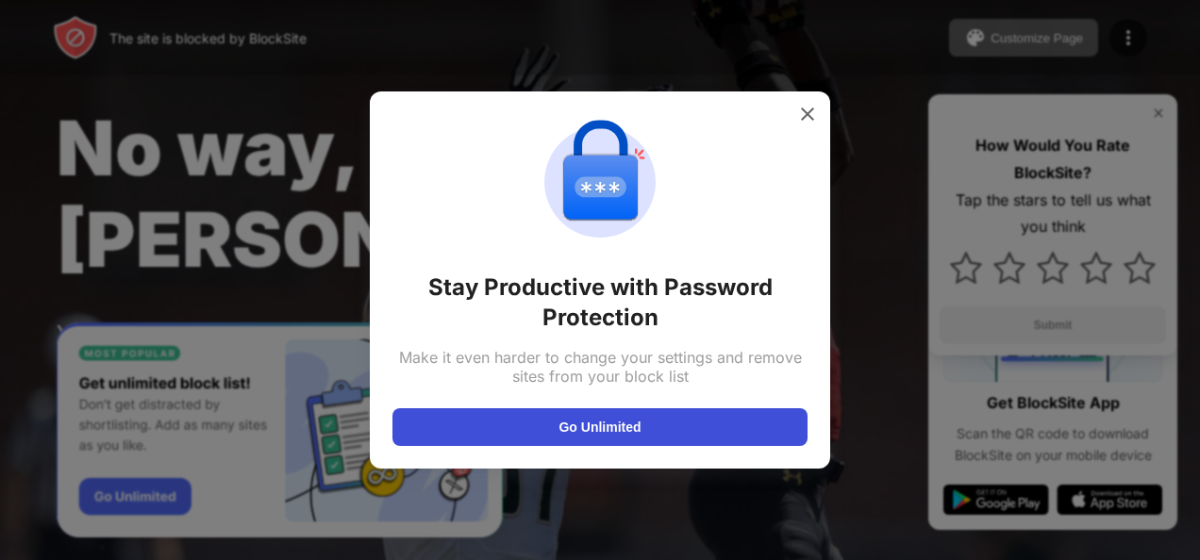
click at [628, 422] on button "Go Unlimited" at bounding box center [599, 427] width 415 height 38
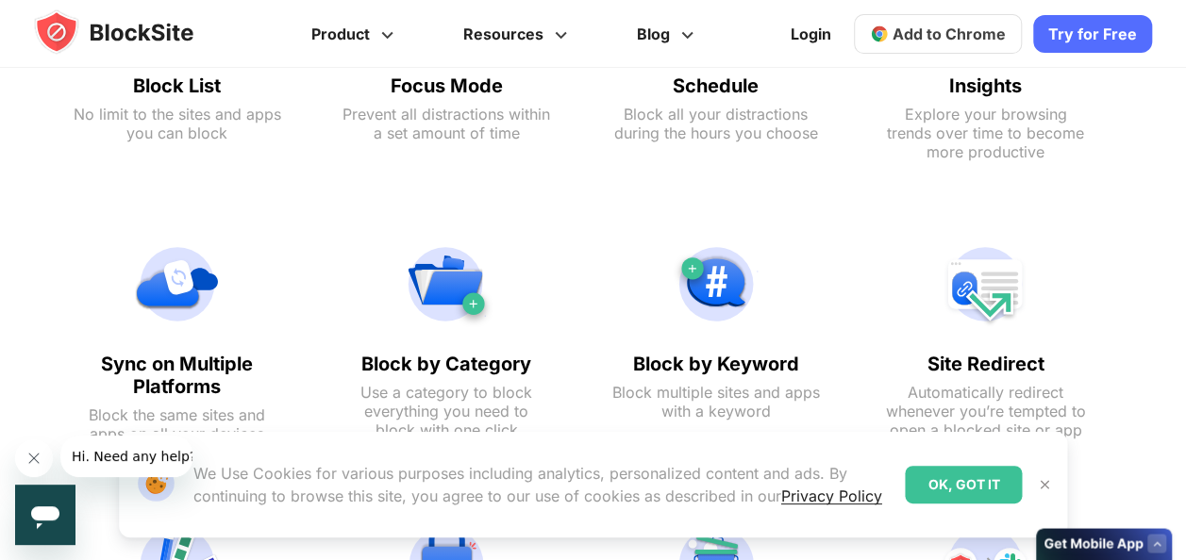
scroll to position [1585, 0]
